Goal: Task Accomplishment & Management: Use online tool/utility

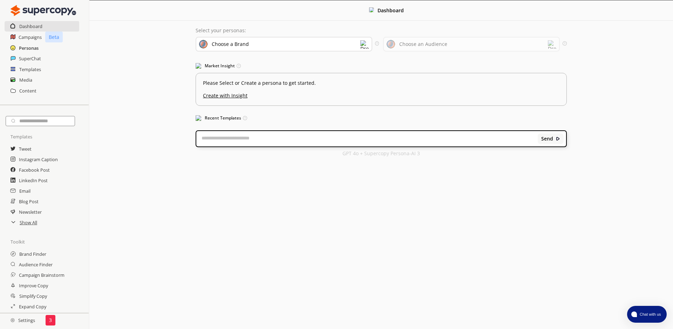
click at [29, 47] on h2 "Personas" at bounding box center [29, 48] width 20 height 11
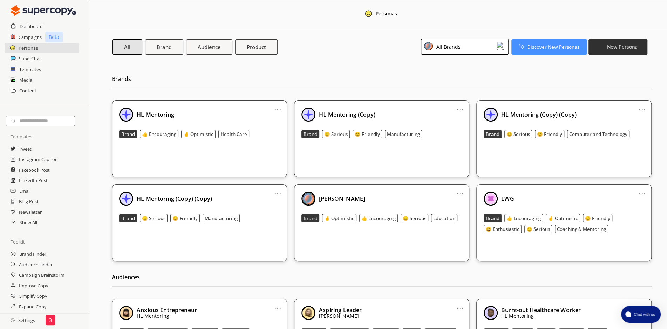
click at [624, 50] on b "New Persona" at bounding box center [622, 46] width 31 height 7
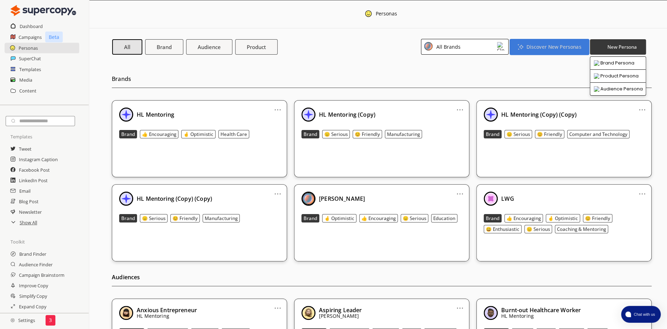
click at [552, 46] on b "Discover New Personas" at bounding box center [553, 46] width 55 height 7
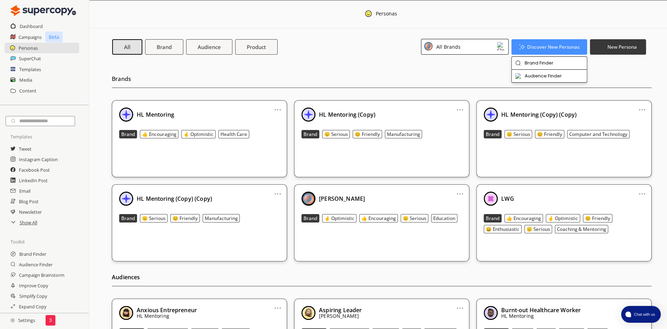
click at [501, 48] on img at bounding box center [501, 46] width 8 height 8
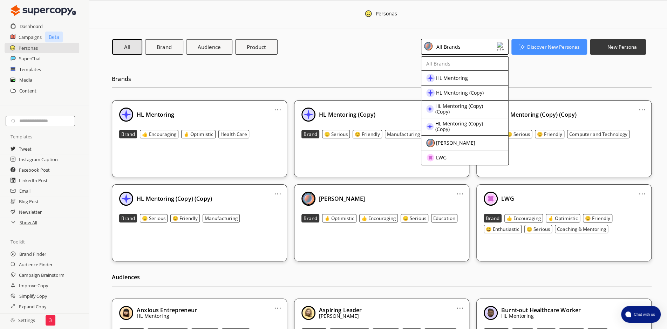
click at [501, 48] on img at bounding box center [501, 46] width 8 height 8
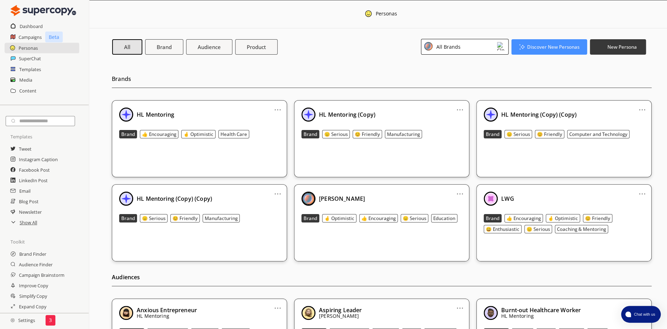
click at [501, 48] on img at bounding box center [501, 46] width 8 height 8
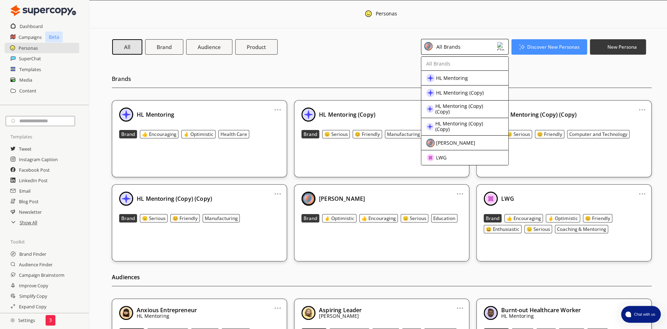
click at [501, 48] on img at bounding box center [501, 46] width 8 height 8
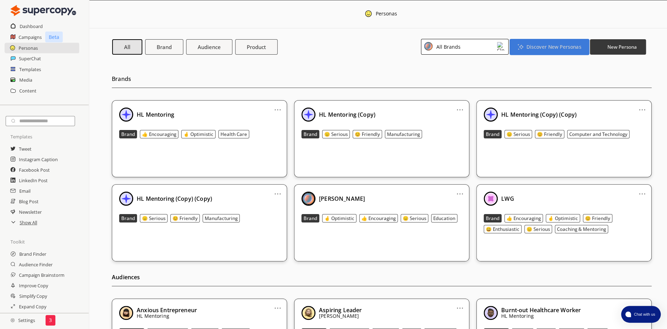
click at [557, 44] on b "Discover New Personas" at bounding box center [553, 46] width 55 height 7
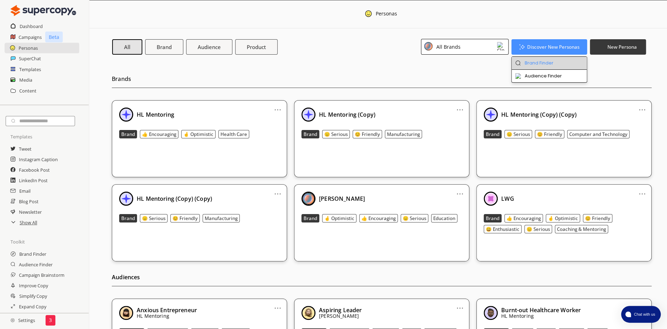
click at [549, 58] on li "Brand Finder" at bounding box center [549, 63] width 75 height 13
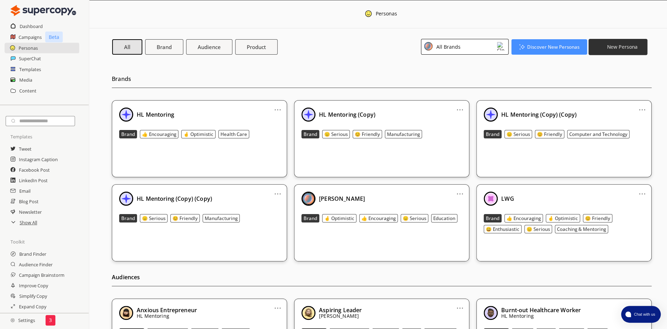
click at [624, 49] on b "New Persona" at bounding box center [622, 46] width 31 height 7
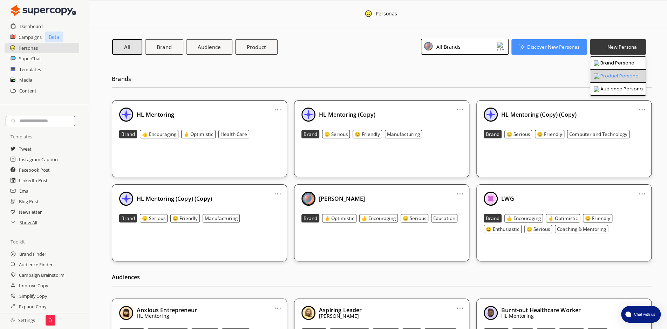
click at [623, 72] on li "Product Persona" at bounding box center [617, 76] width 55 height 13
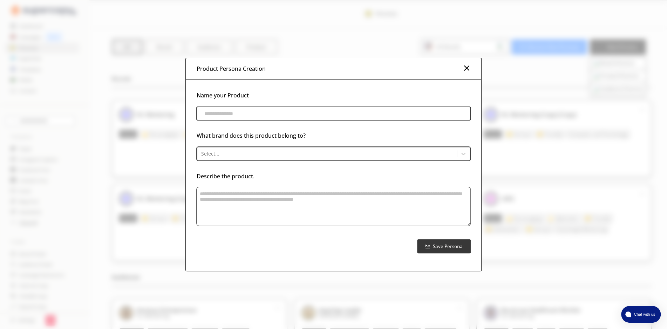
click at [248, 115] on input "product-persona-input-input" at bounding box center [333, 114] width 274 height 14
type input "**********"
click at [253, 153] on div at bounding box center [327, 153] width 252 height 7
click at [280, 151] on div at bounding box center [327, 153] width 252 height 7
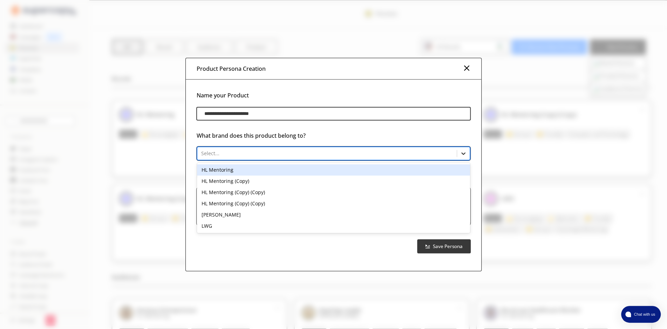
click at [463, 155] on icon at bounding box center [463, 153] width 7 height 7
click at [377, 155] on div at bounding box center [327, 153] width 252 height 7
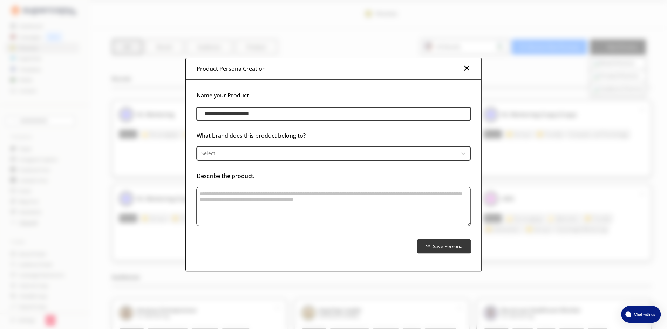
click at [468, 70] on img at bounding box center [466, 68] width 8 height 8
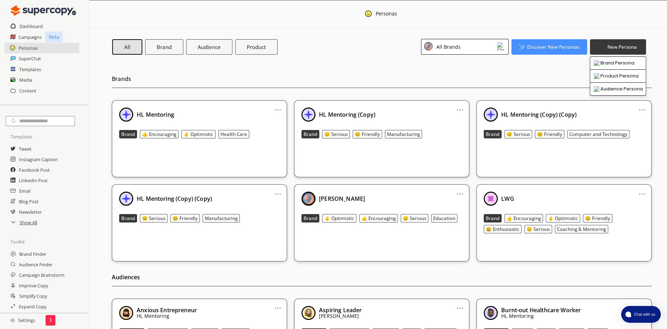
click at [499, 49] on img at bounding box center [501, 46] width 8 height 8
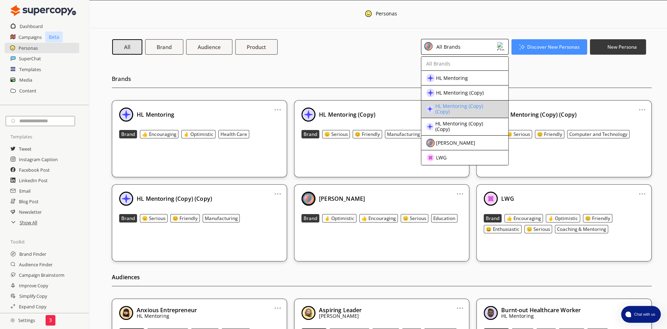
scroll to position [36, 0]
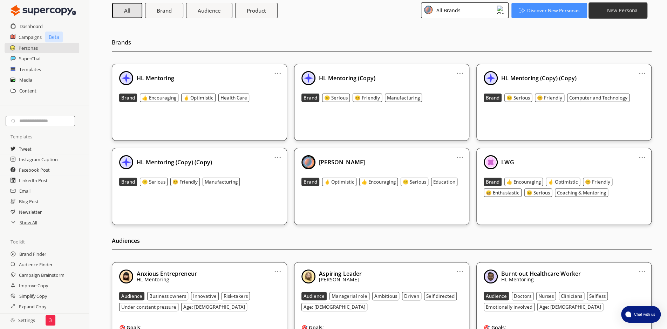
click at [614, 6] on button "New Persona" at bounding box center [617, 10] width 59 height 16
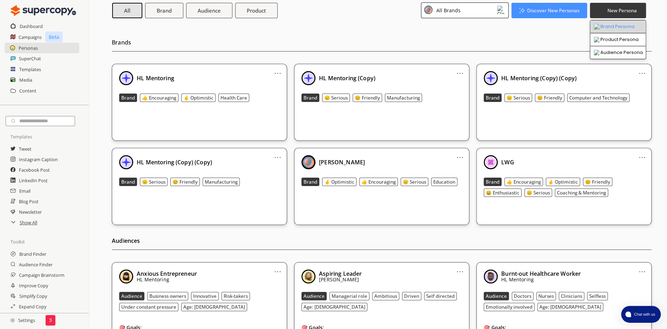
click at [612, 23] on li "Brand Persona" at bounding box center [617, 26] width 55 height 13
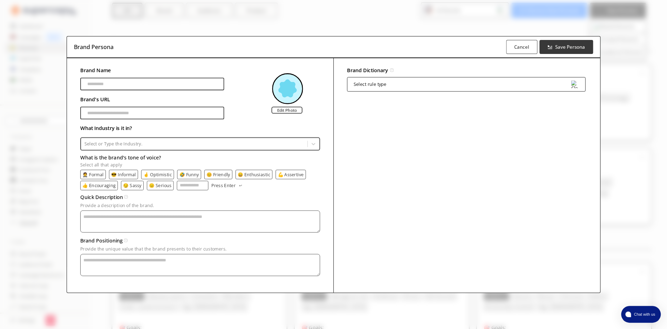
click at [132, 82] on input "Brand Name" at bounding box center [152, 83] width 144 height 13
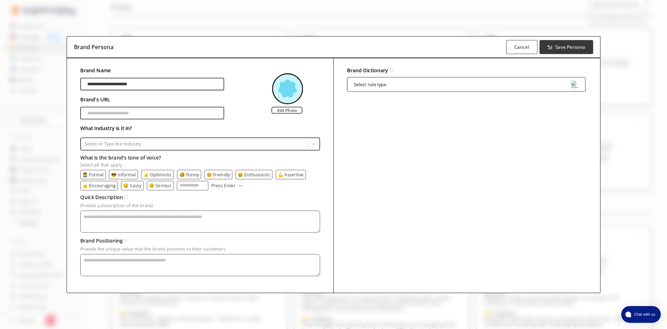
scroll to position [73, 0]
type input "**********"
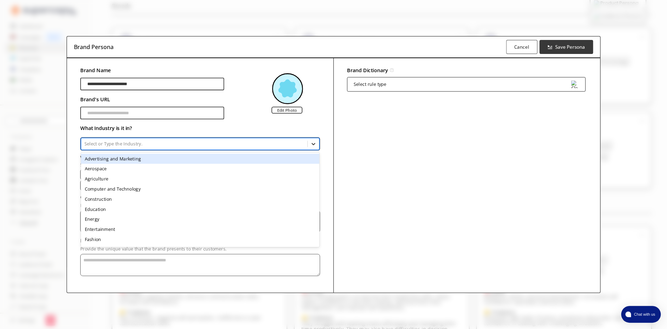
click at [312, 145] on icon at bounding box center [313, 144] width 4 height 2
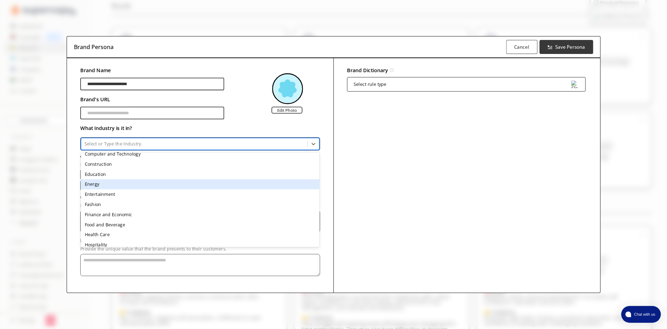
click at [123, 185] on div "Energy" at bounding box center [200, 184] width 238 height 10
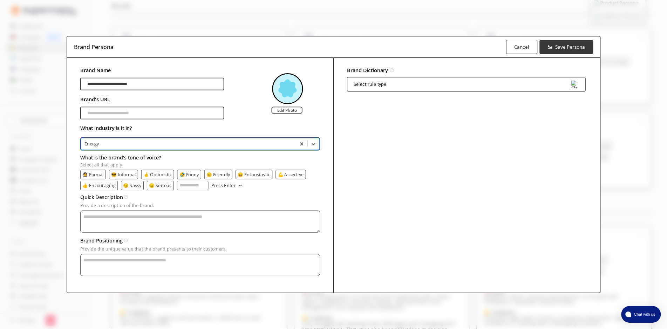
click at [119, 177] on p "😎 Informal" at bounding box center [123, 174] width 25 height 5
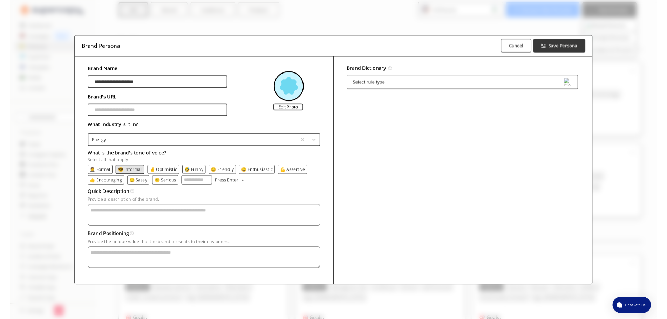
scroll to position [36, 0]
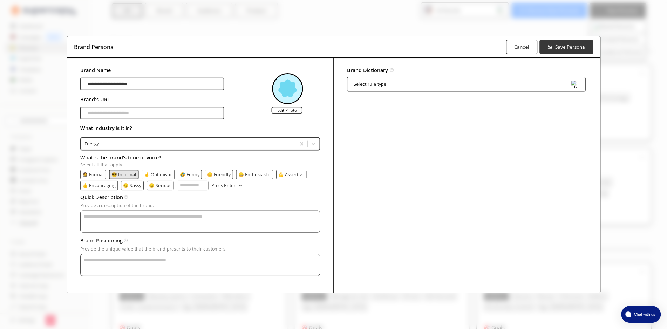
click at [253, 173] on p "😄 Enthusiastic" at bounding box center [254, 174] width 33 height 5
click at [218, 173] on p "😊 Friendly" at bounding box center [219, 174] width 24 height 5
click at [162, 188] on p "😑 Serious" at bounding box center [160, 185] width 22 height 5
click at [120, 218] on textarea "Provide a description of the brand." at bounding box center [200, 221] width 240 height 22
click at [204, 218] on textarea "Provide a description of the brand." at bounding box center [200, 221] width 240 height 22
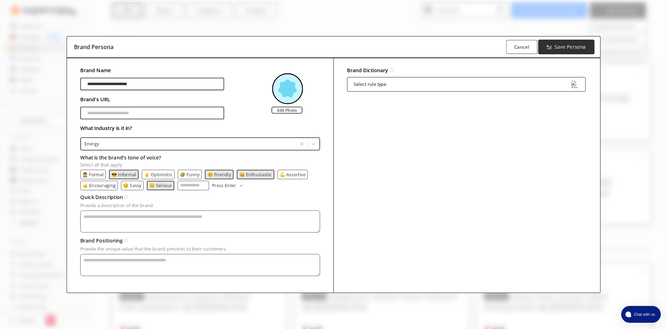
click at [564, 47] on b "Save Persona" at bounding box center [569, 46] width 31 height 7
